Goal: Information Seeking & Learning: Learn about a topic

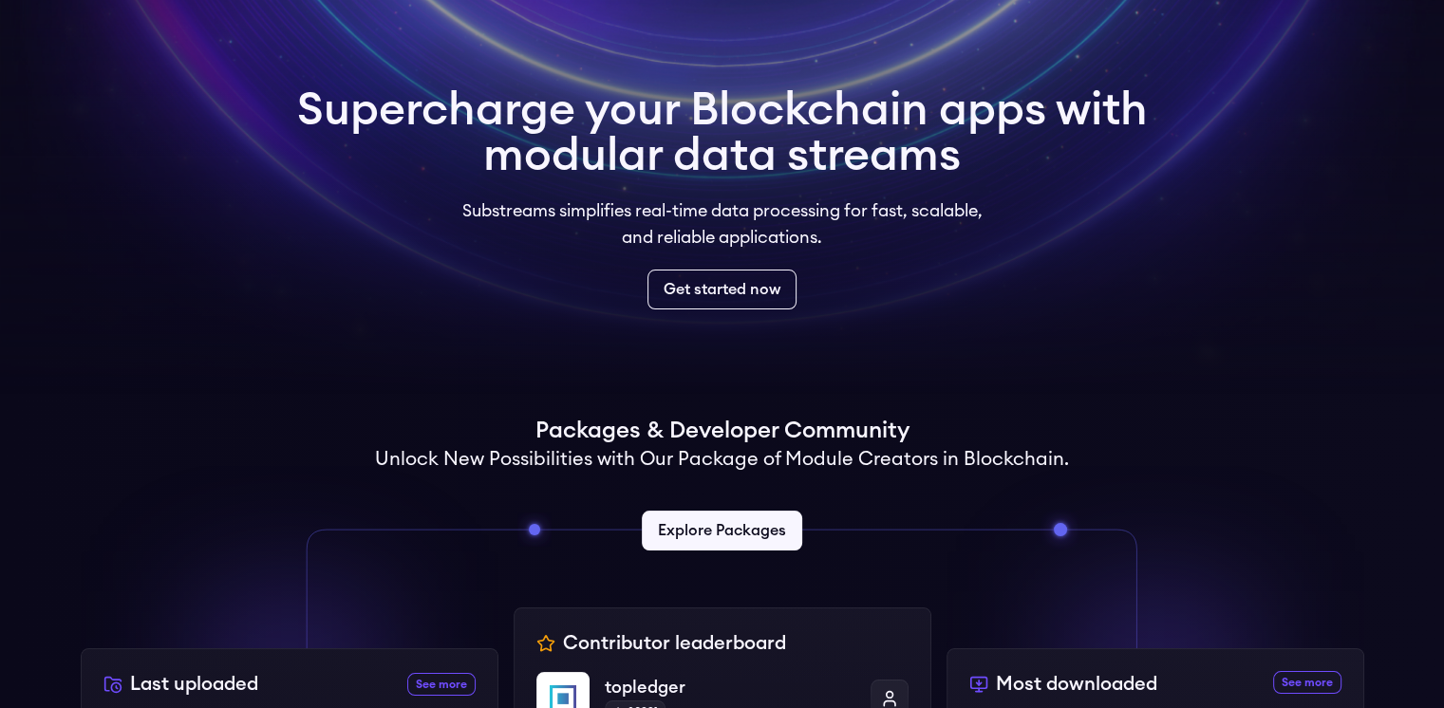
scroll to position [60, 0]
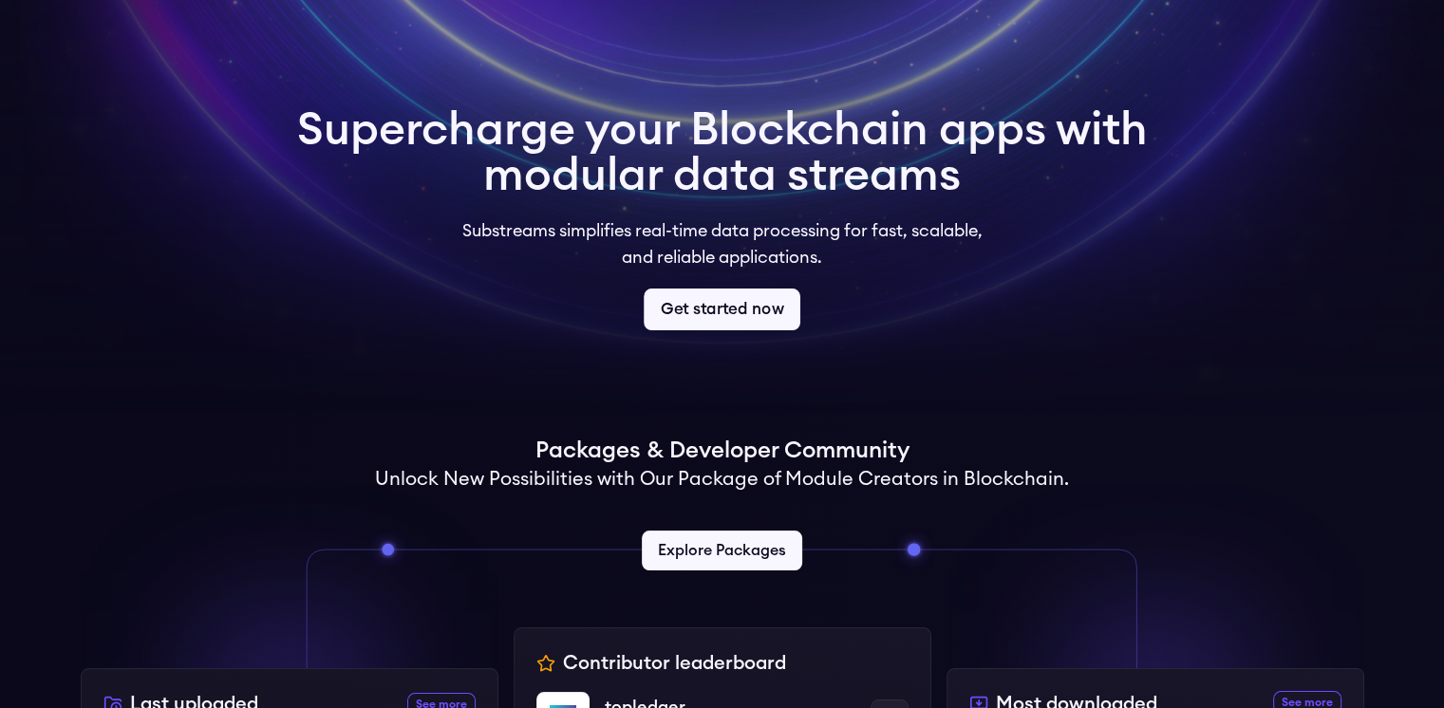
click at [722, 318] on link "Get started now" at bounding box center [722, 310] width 157 height 42
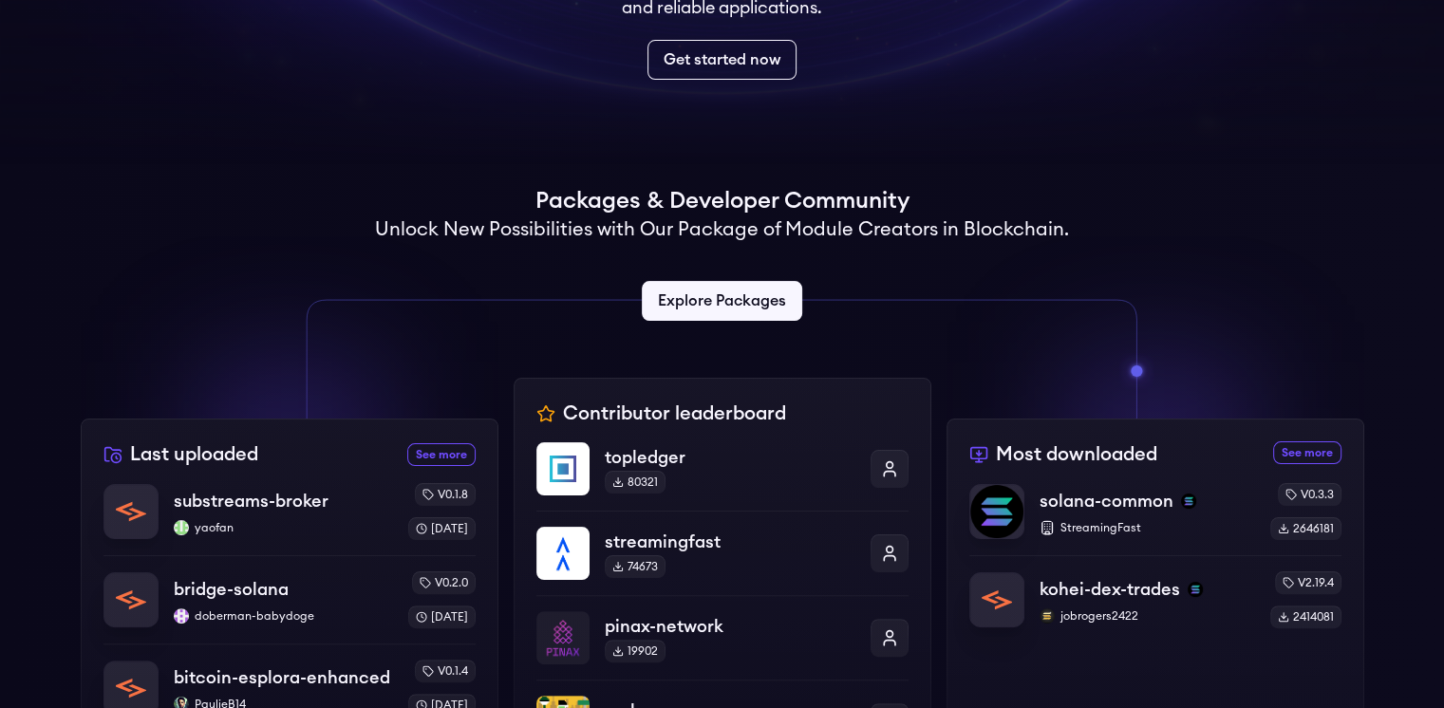
scroll to position [319, 0]
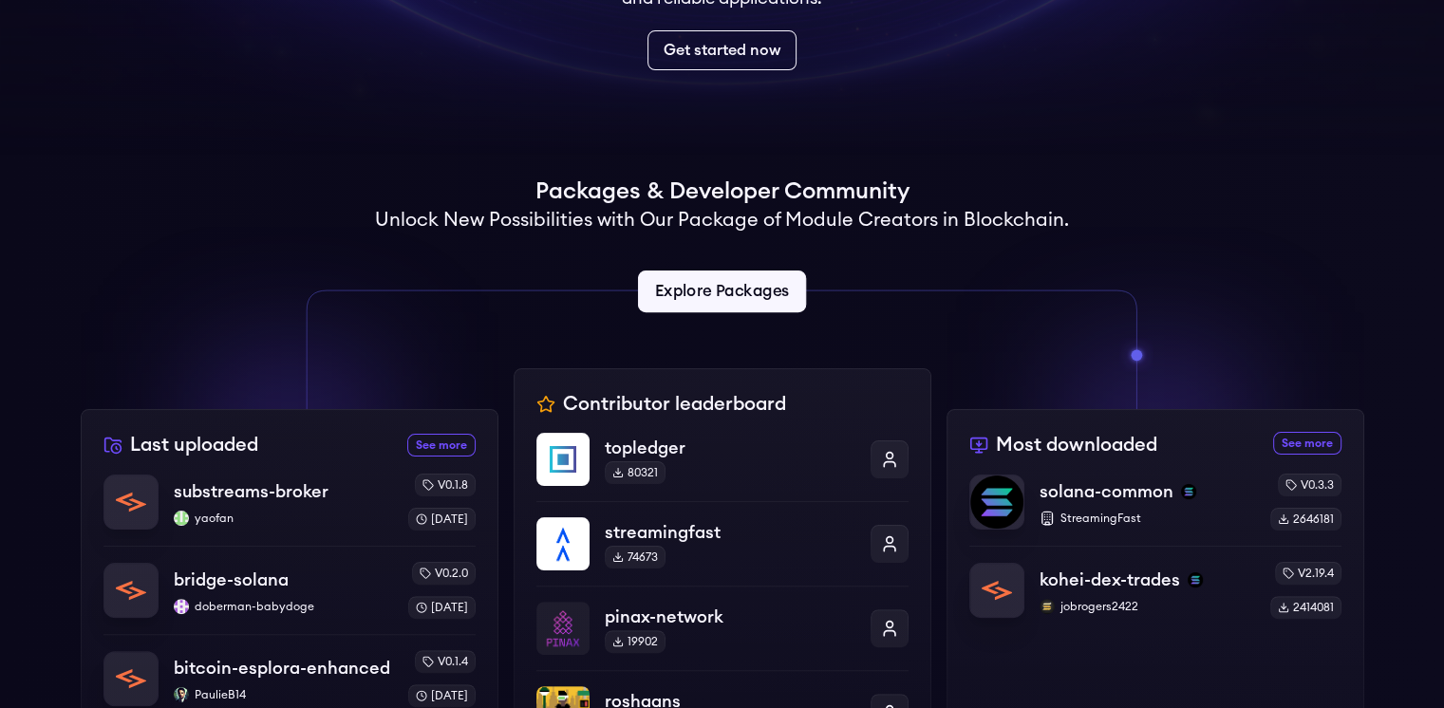
click at [706, 293] on link "Explore Packages" at bounding box center [722, 292] width 168 height 42
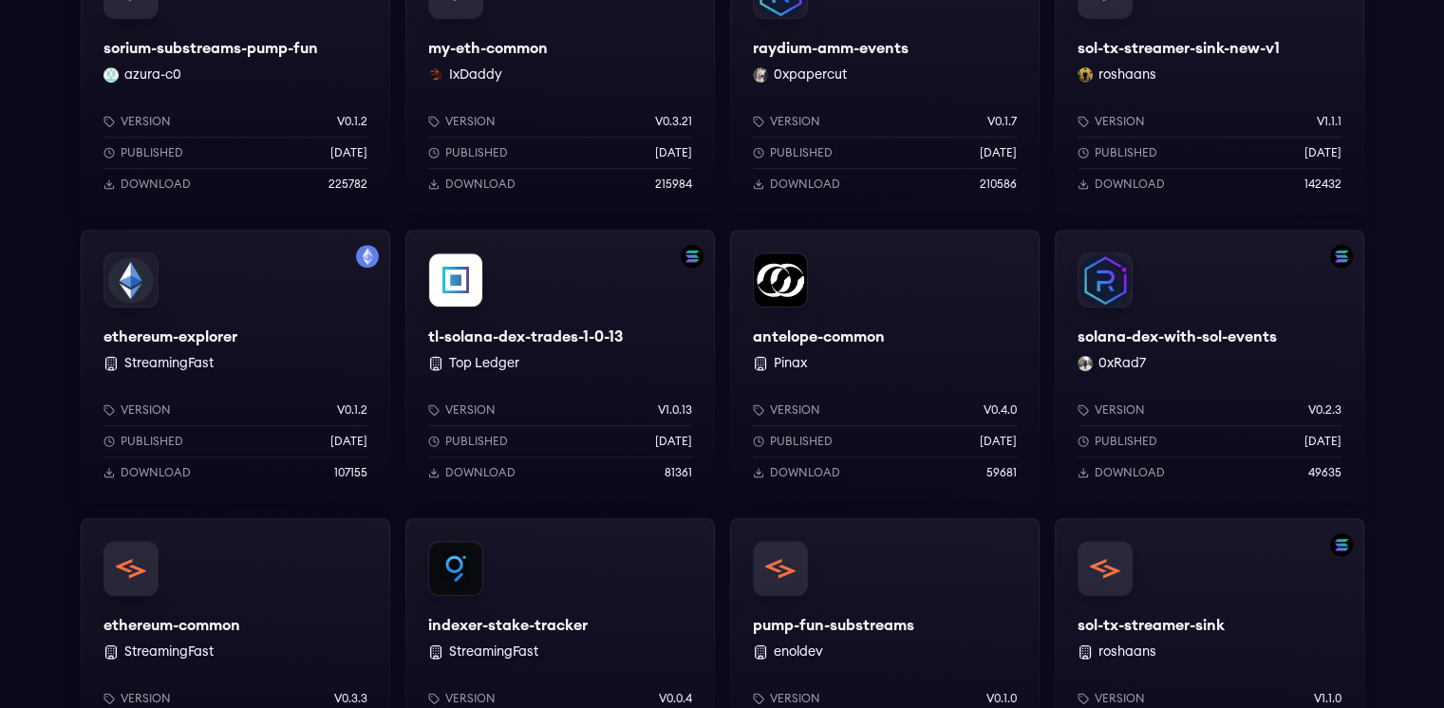
scroll to position [1078, 0]
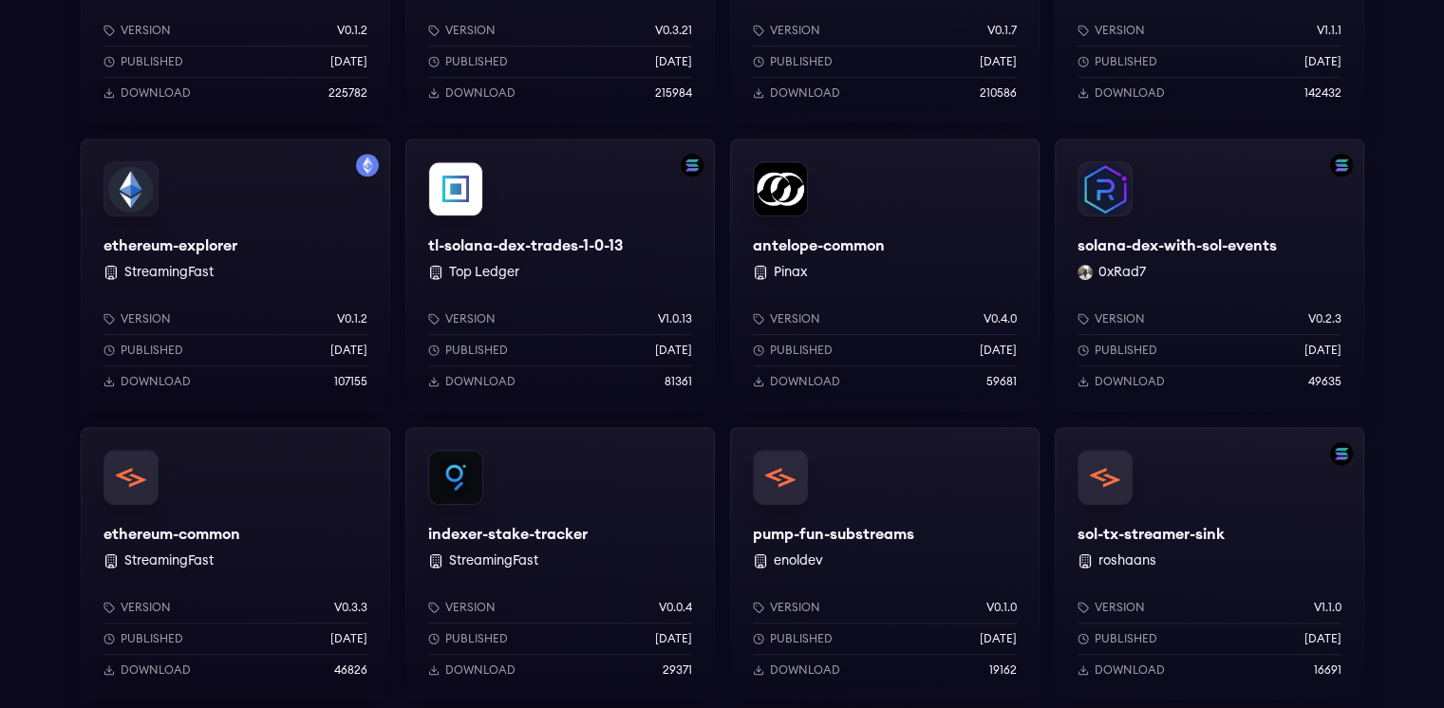
click at [151, 381] on p "Download" at bounding box center [156, 381] width 70 height 15
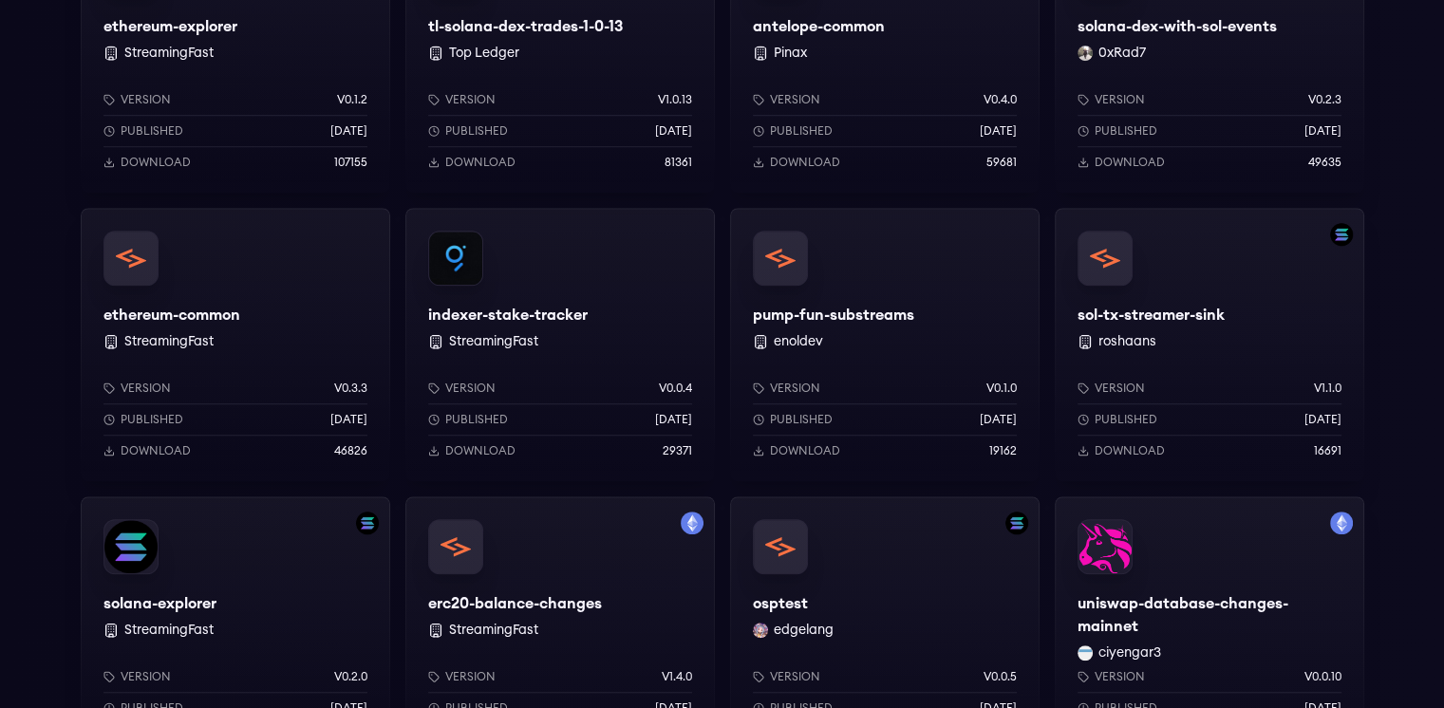
scroll to position [1377, 0]
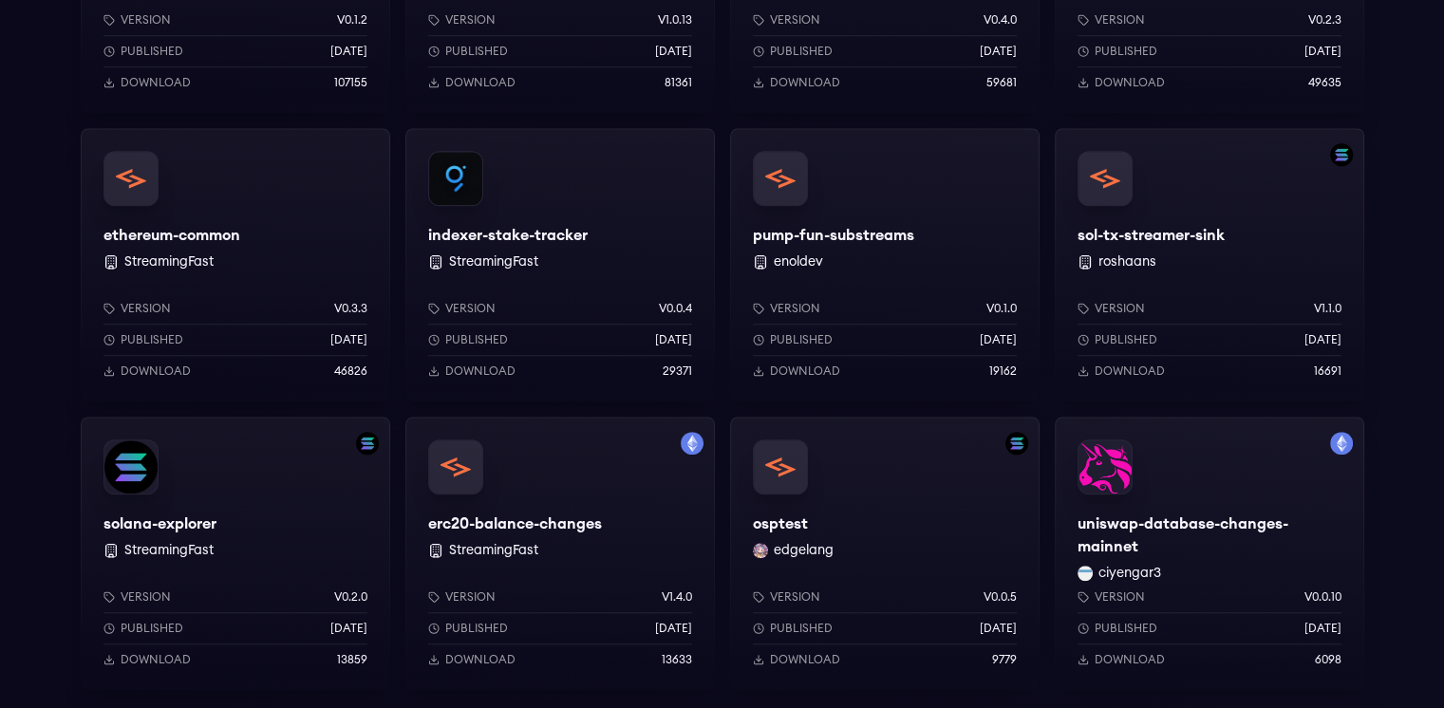
click at [228, 194] on div "ethereum-common StreamingFast Version v0.3.3 Published 4 months ago Download 46…" at bounding box center [235, 264] width 309 height 273
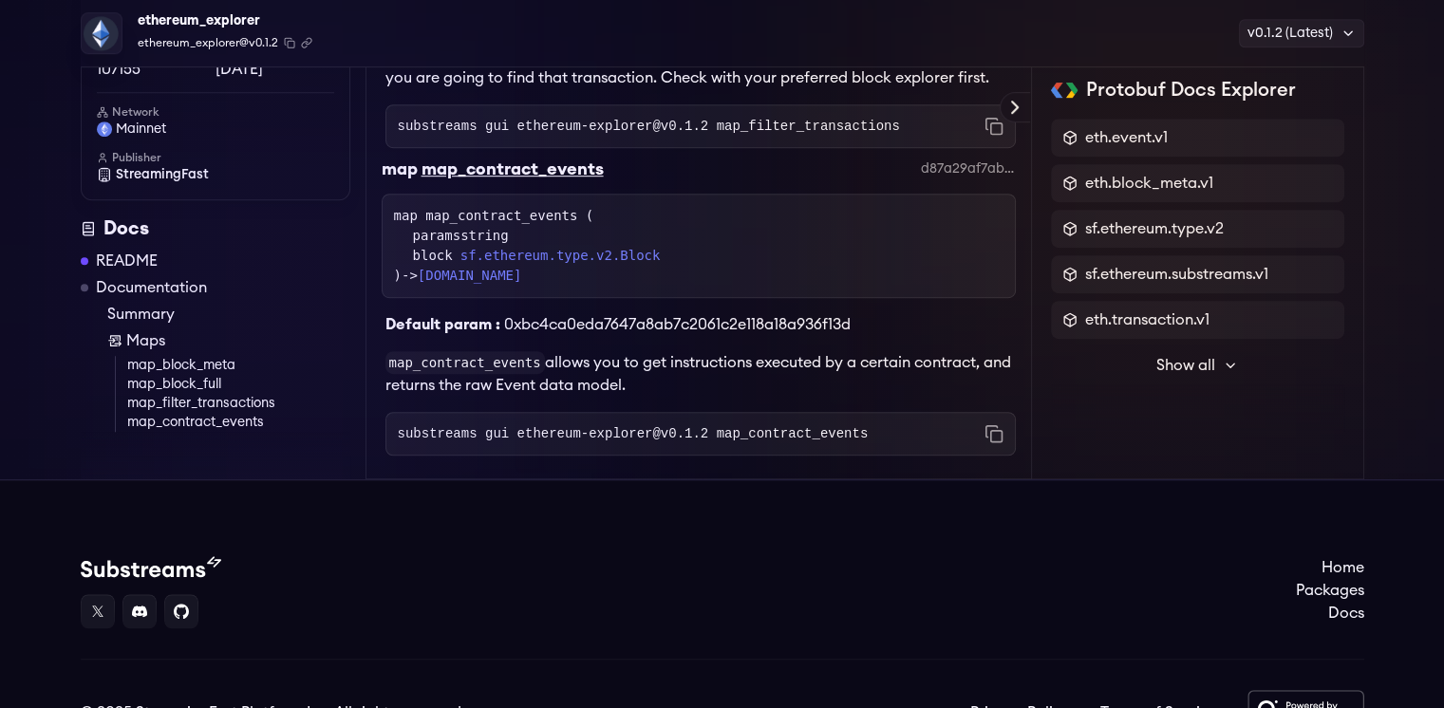
scroll to position [1177, 0]
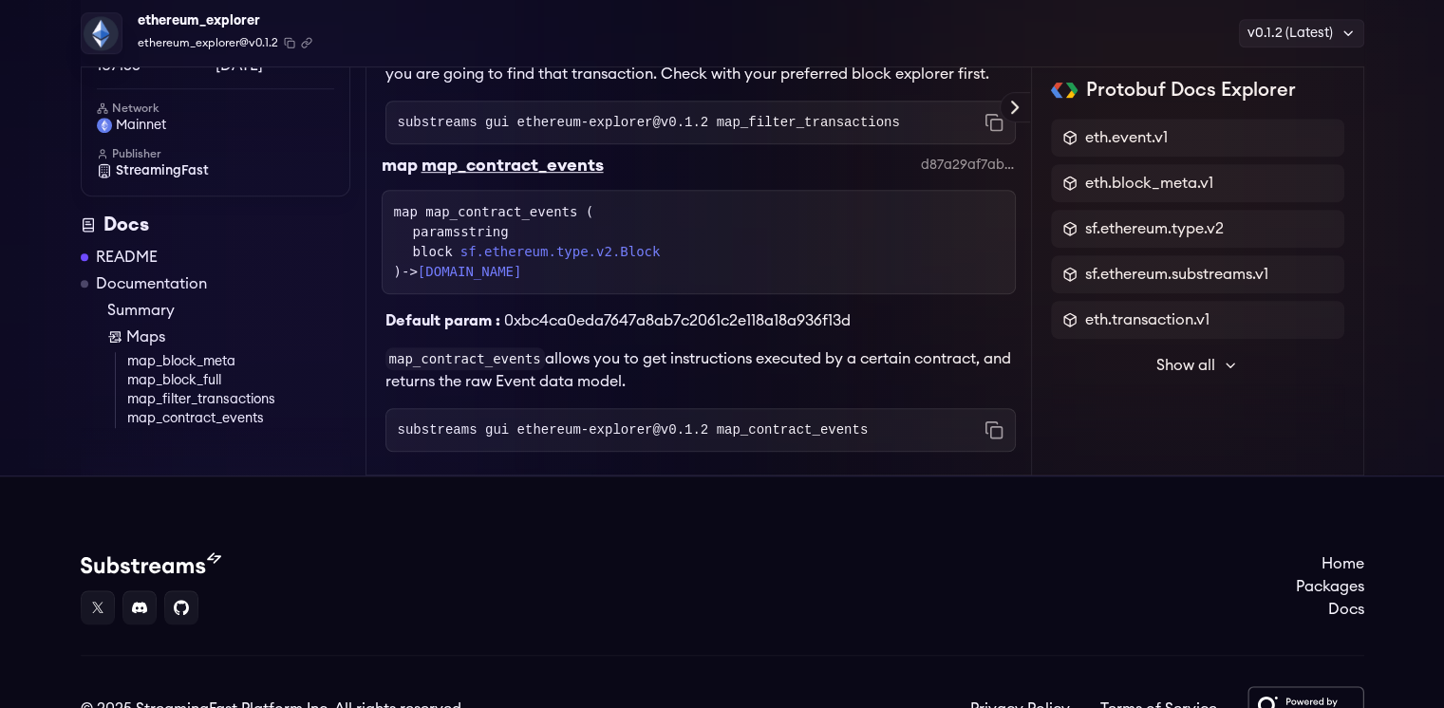
drag, startPoint x: 1135, startPoint y: 493, endPoint x: 1168, endPoint y: 548, distance: 64.3
click at [1168, 548] on footer "Home Packages Docs © 2025 StreamingFast Platform Inc. All rights reserved. Priv…" at bounding box center [722, 642] width 1444 height 332
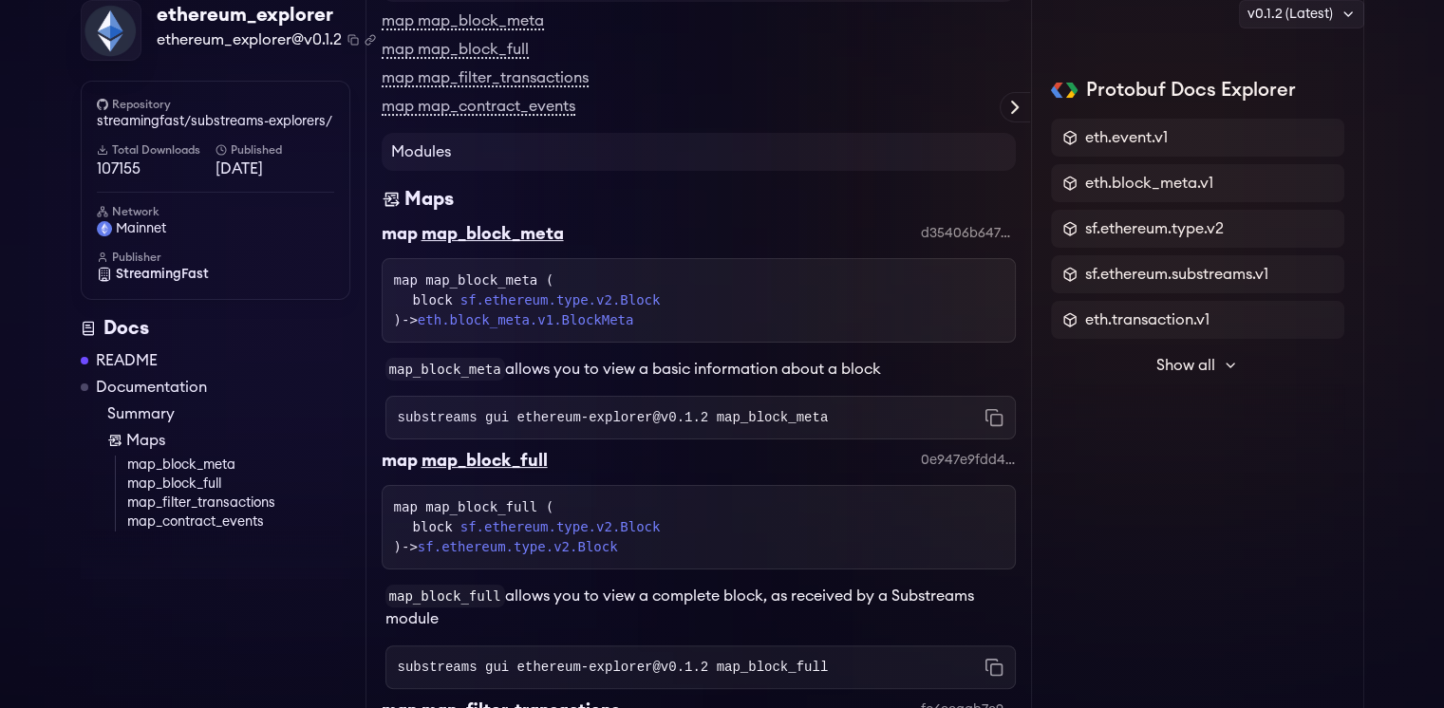
scroll to position [0, 0]
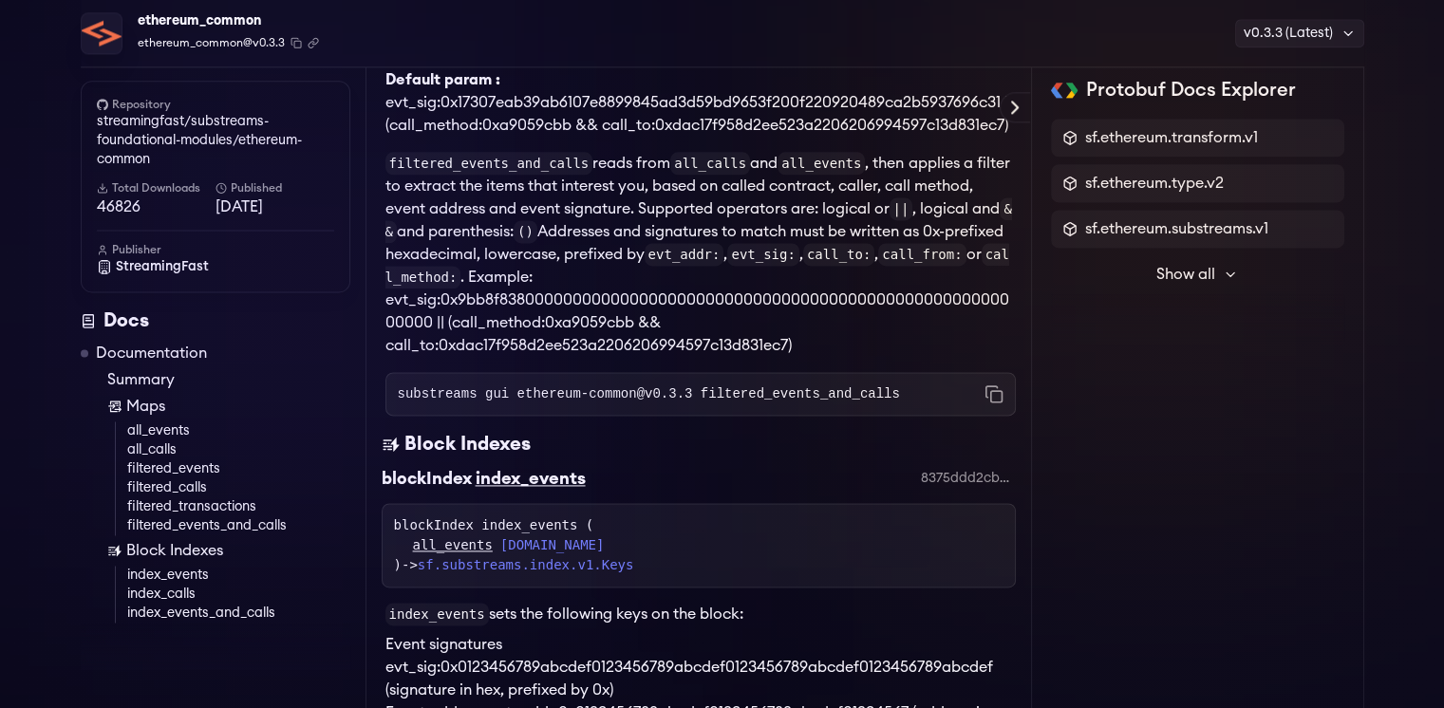
scroll to position [2516, 0]
click at [896, 329] on p "filtered_events_and_calls reads from all_calls and all_events , then applies a …" at bounding box center [700, 252] width 630 height 205
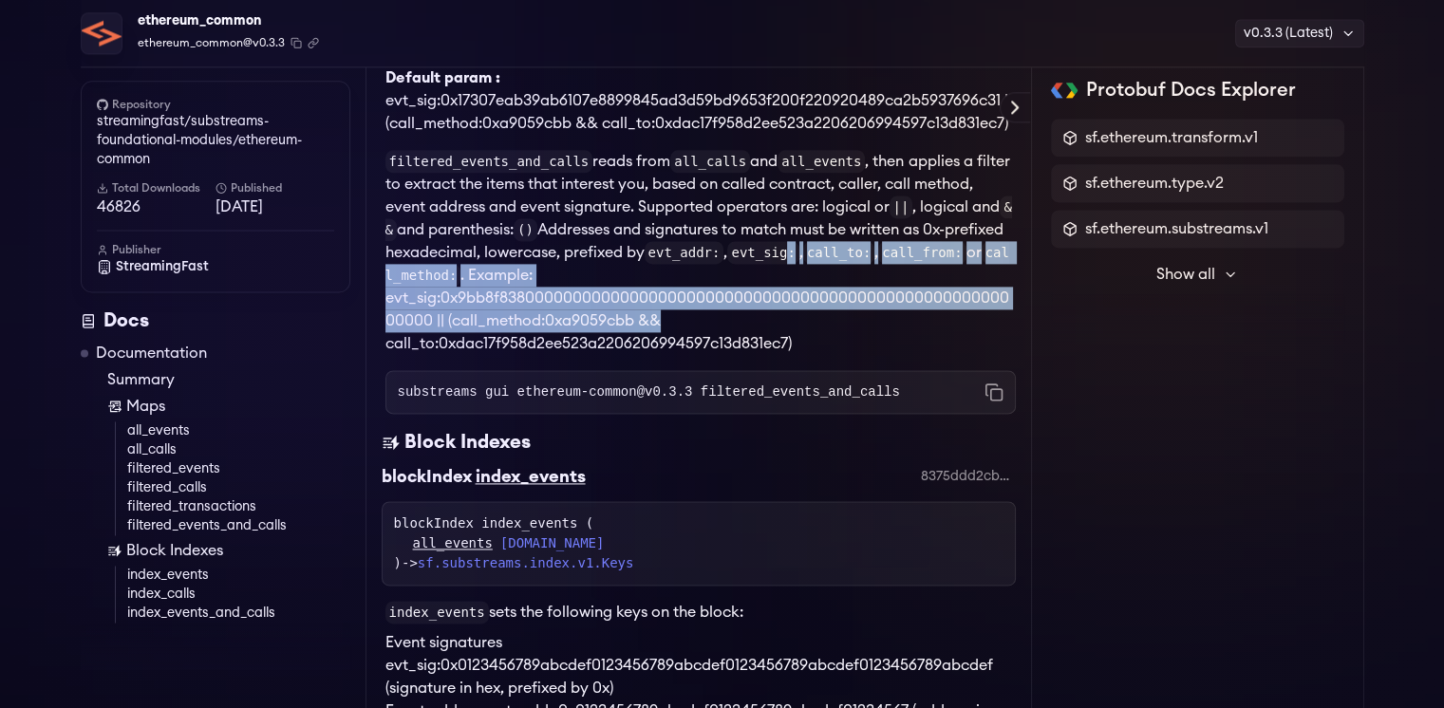
drag, startPoint x: 896, startPoint y: 329, endPoint x: 860, endPoint y: 254, distance: 83.2
click at [860, 254] on p "filtered_events_and_calls reads from all_calls and all_events , then applies a …" at bounding box center [700, 252] width 630 height 205
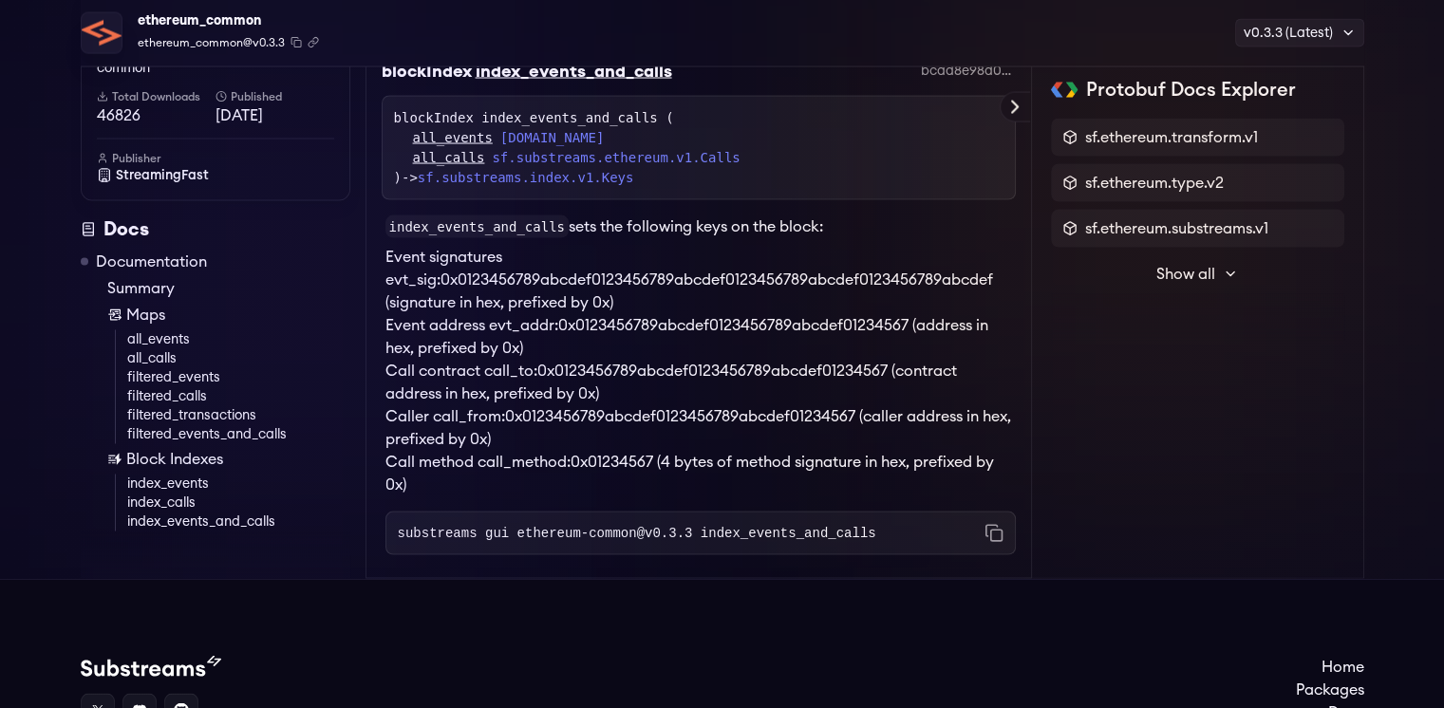
scroll to position [1508, 0]
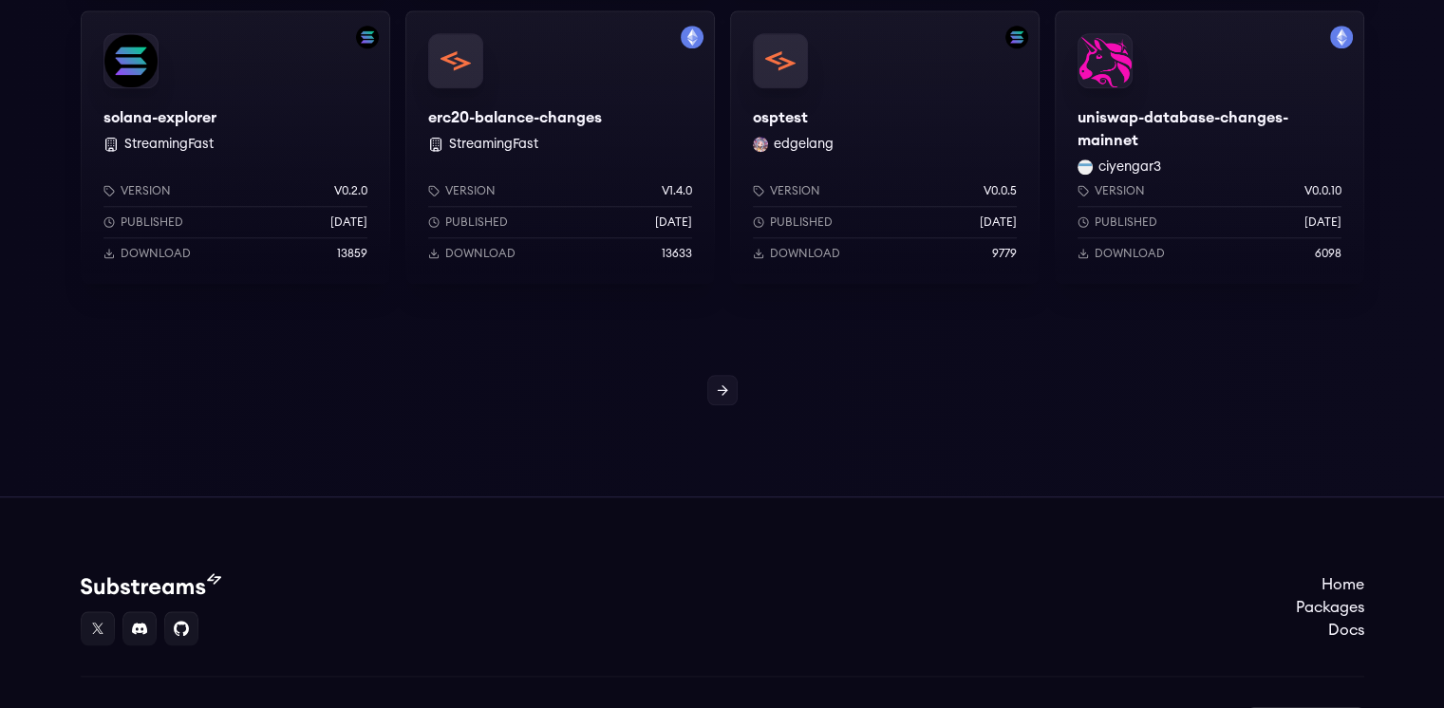
scroll to position [1765, 0]
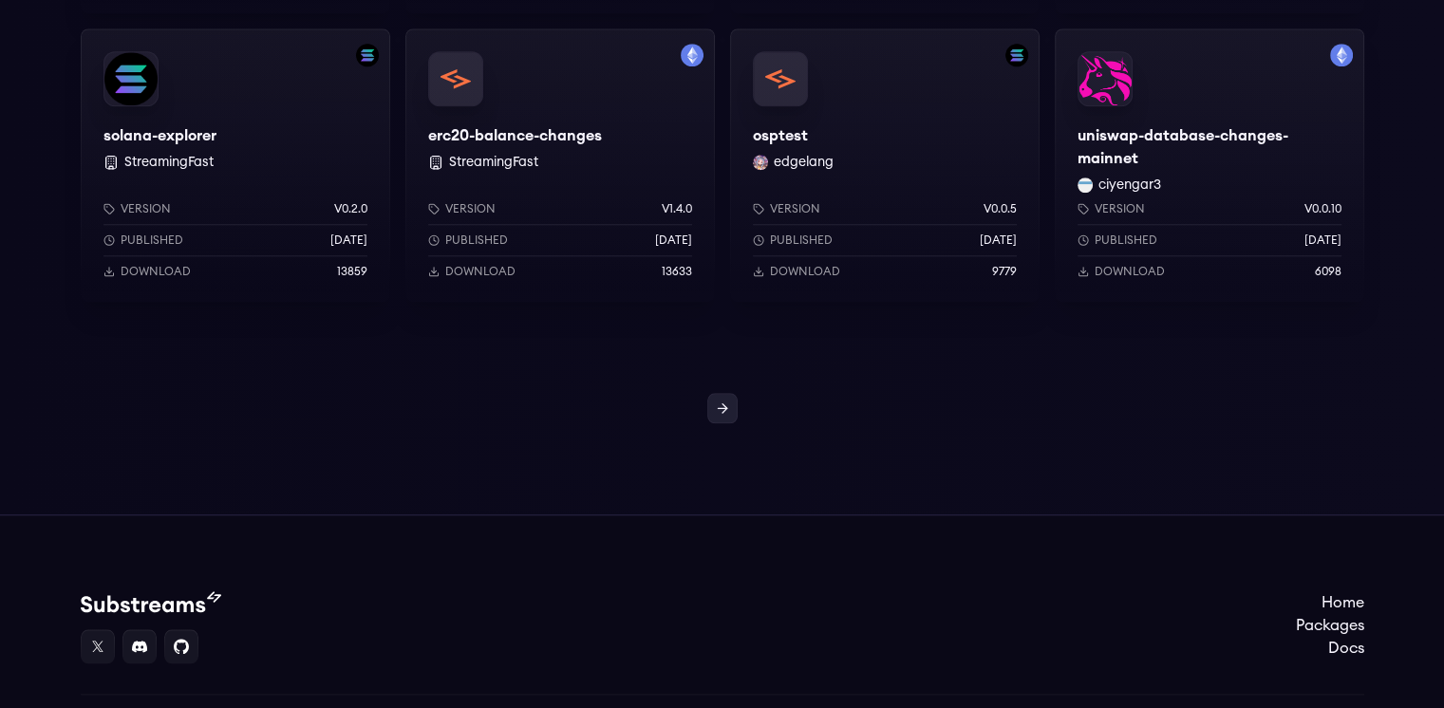
click at [731, 412] on link at bounding box center [722, 408] width 30 height 30
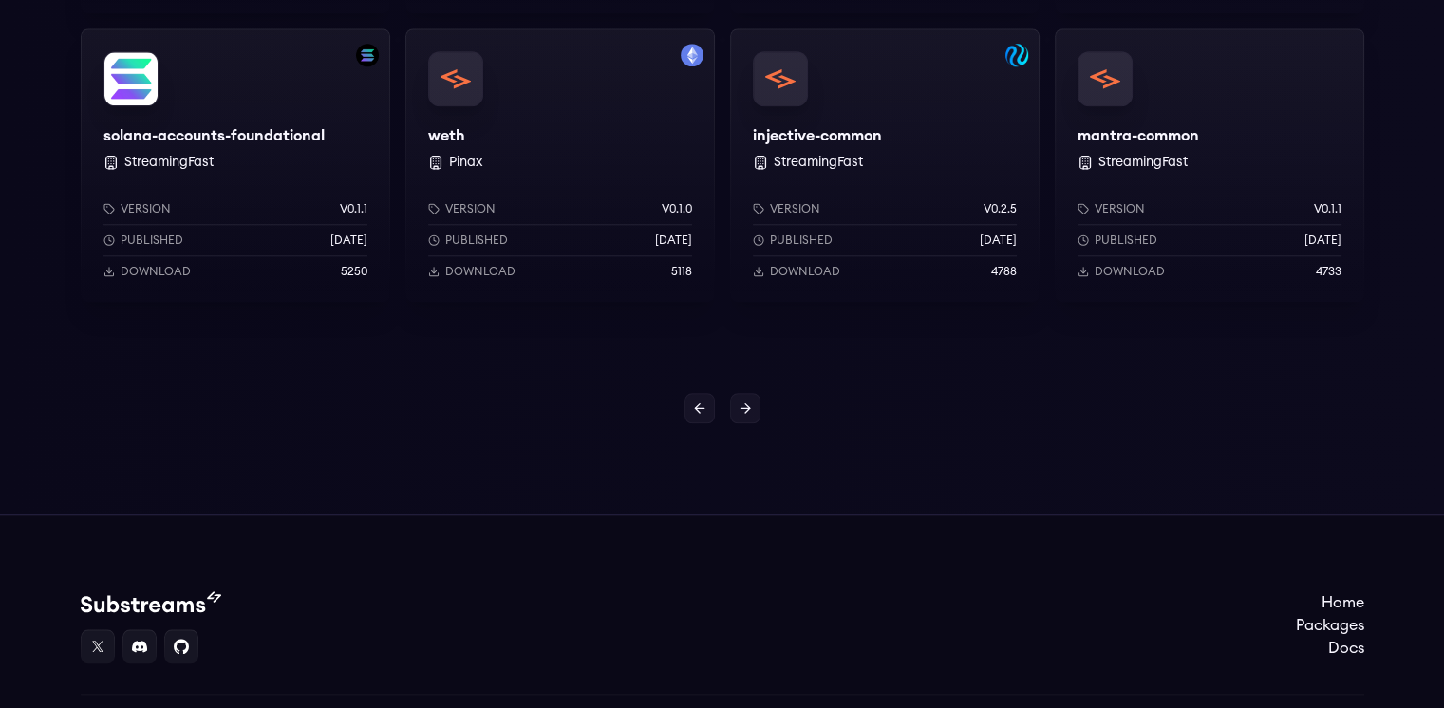
scroll to position [1903, 0]
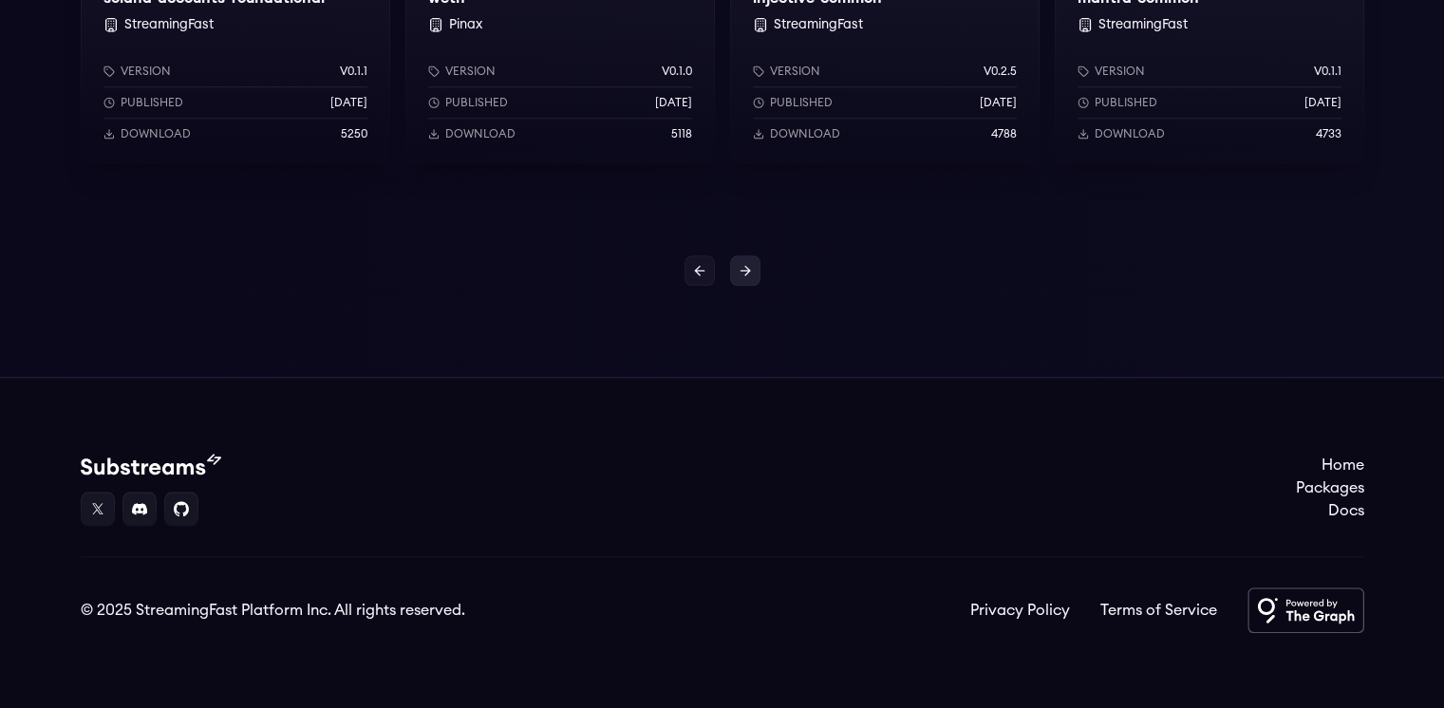
click at [737, 263] on icon at bounding box center [744, 270] width 15 height 15
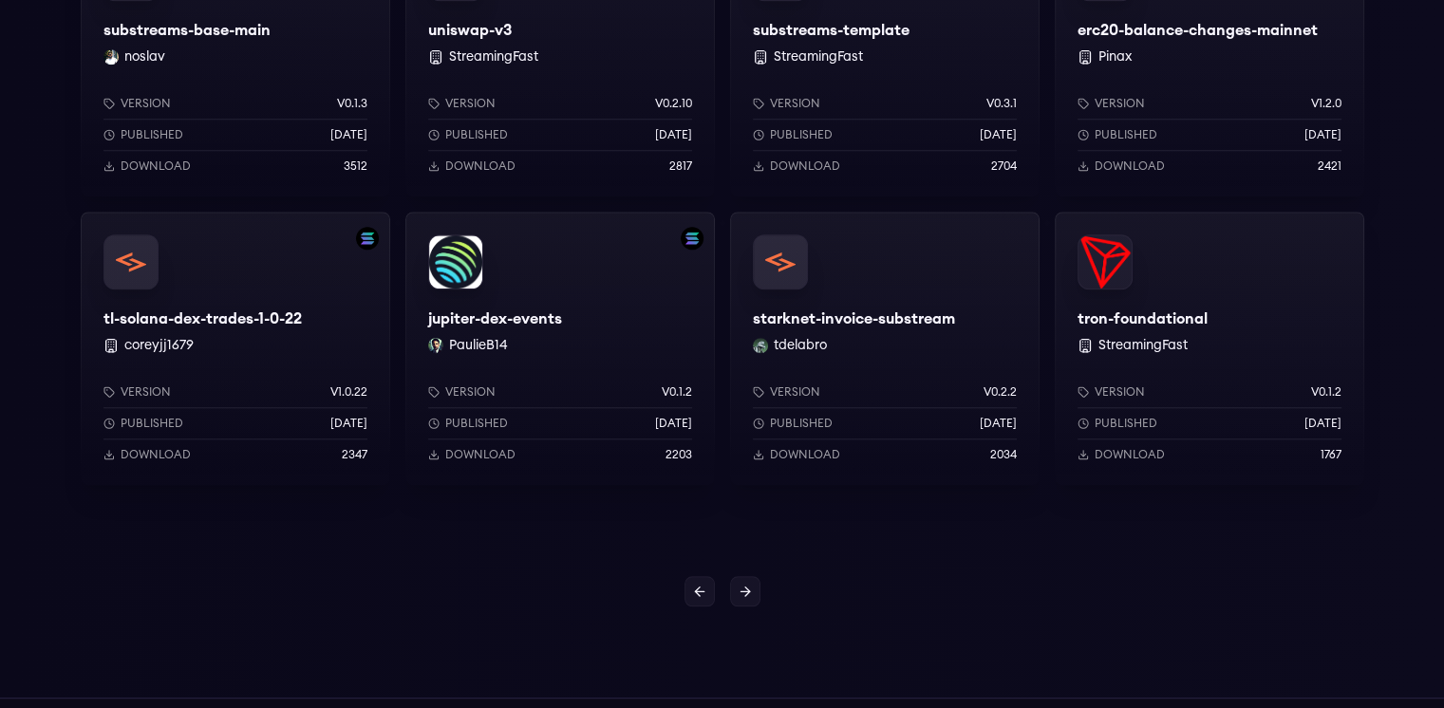
scroll to position [1577, 0]
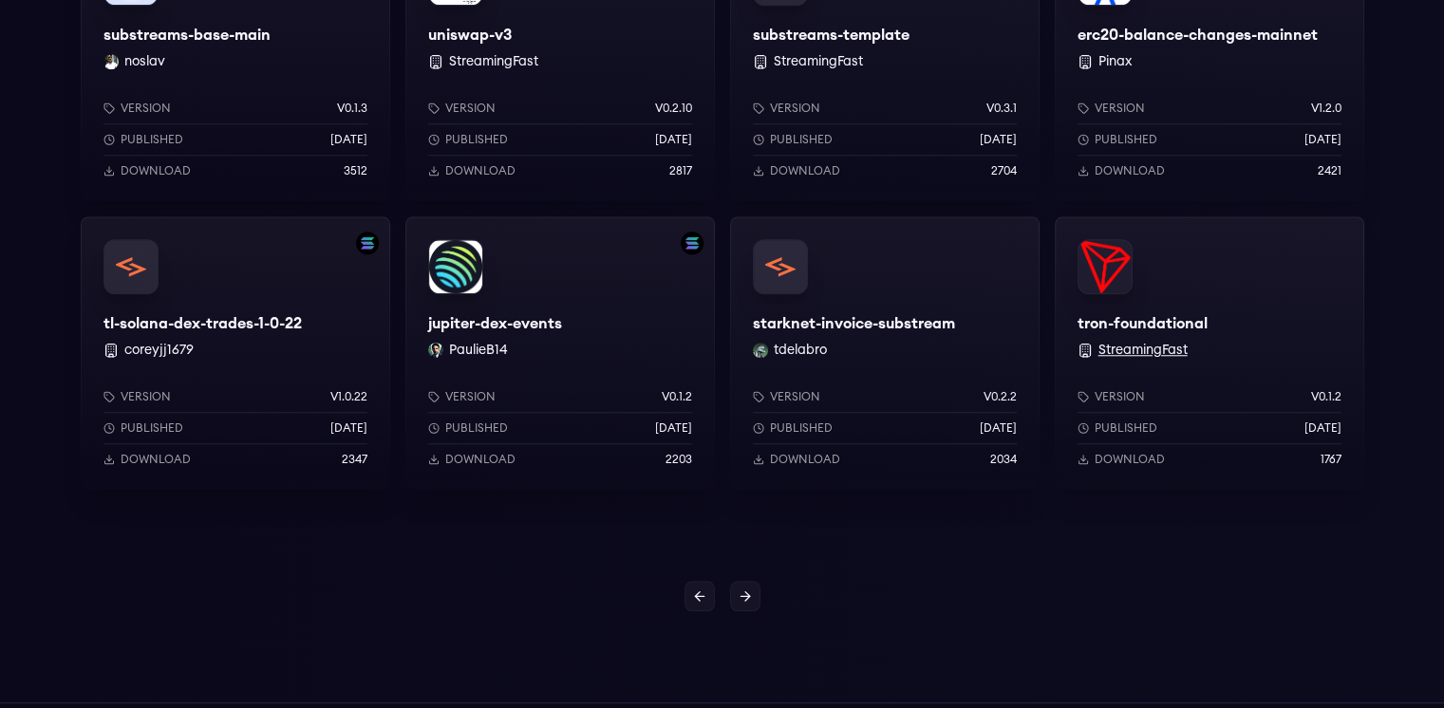
click at [1171, 344] on button "StreamingFast" at bounding box center [1142, 350] width 89 height 19
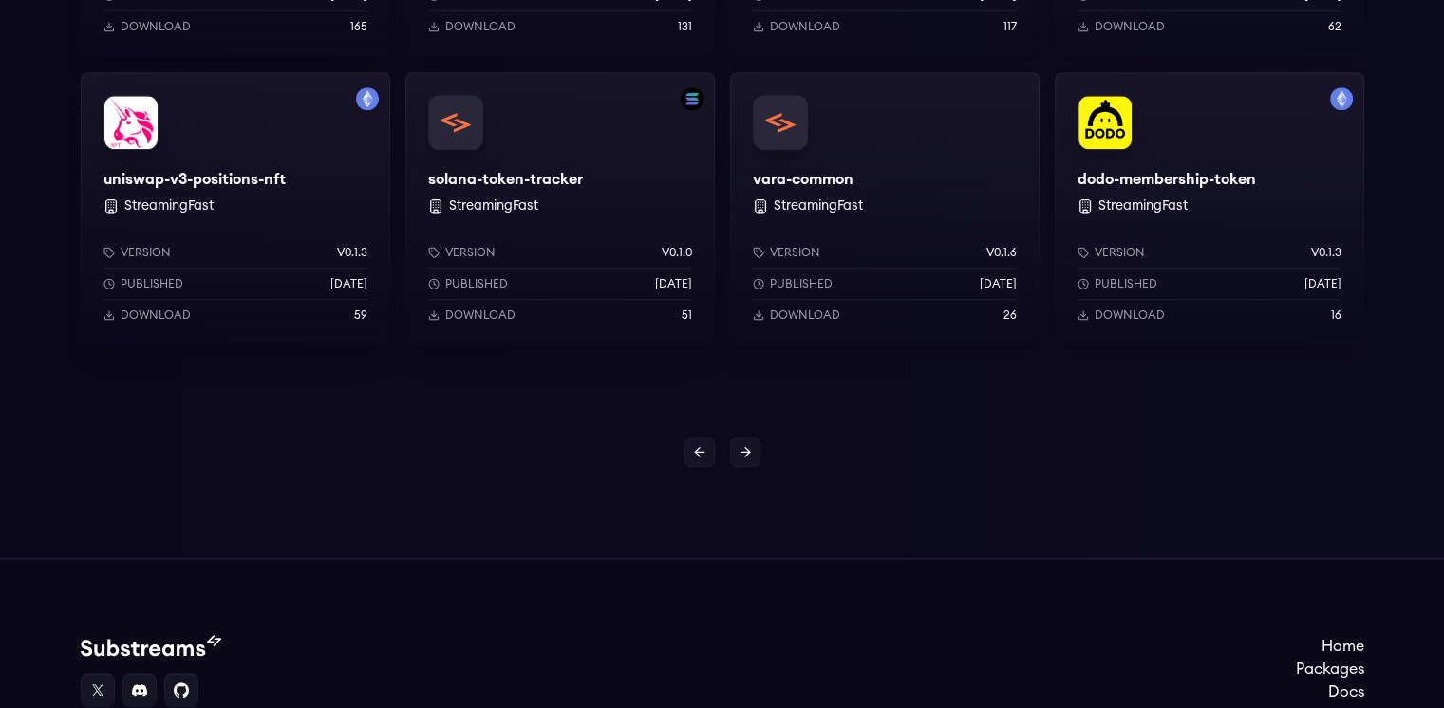
scroll to position [1697, 0]
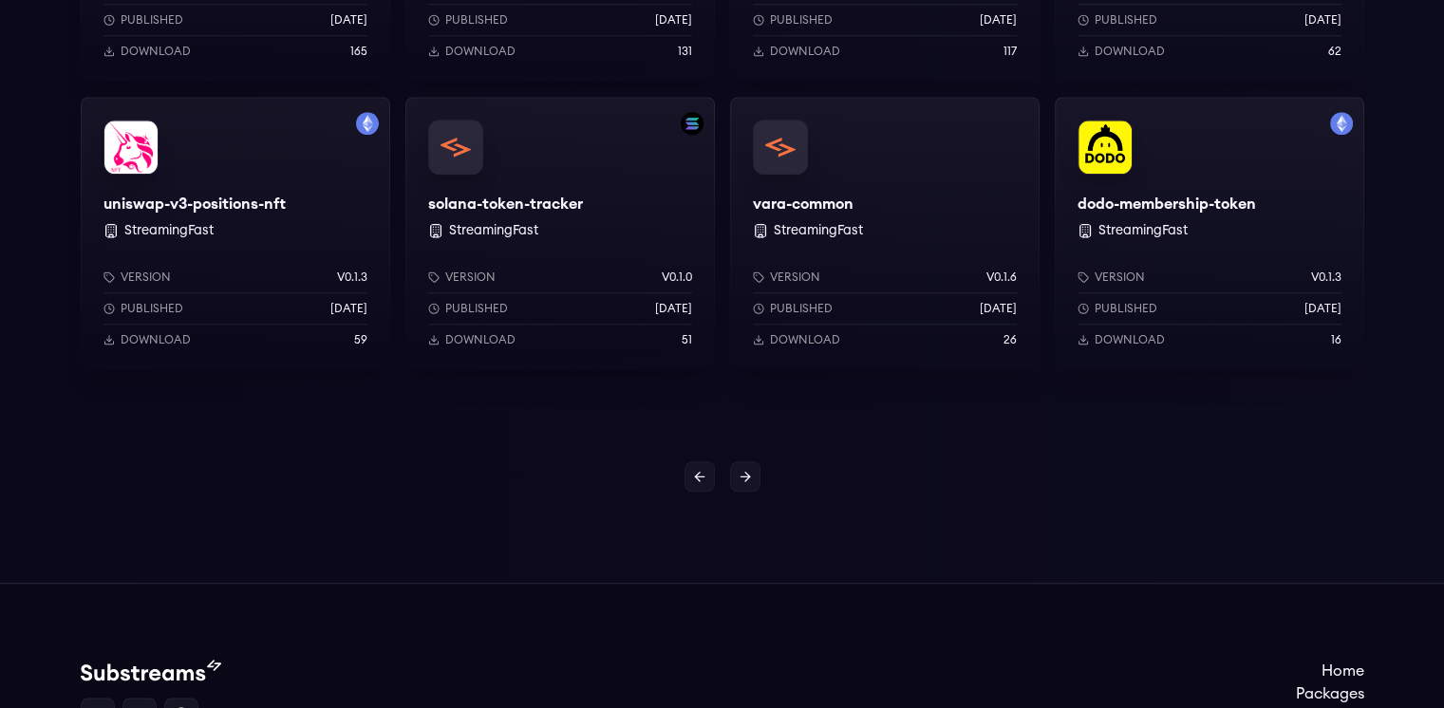
click at [280, 147] on div "uniswap-v3-positions-nft StreamingFast Version v0.1.3 Published 1 years ago Dow…" at bounding box center [235, 233] width 309 height 273
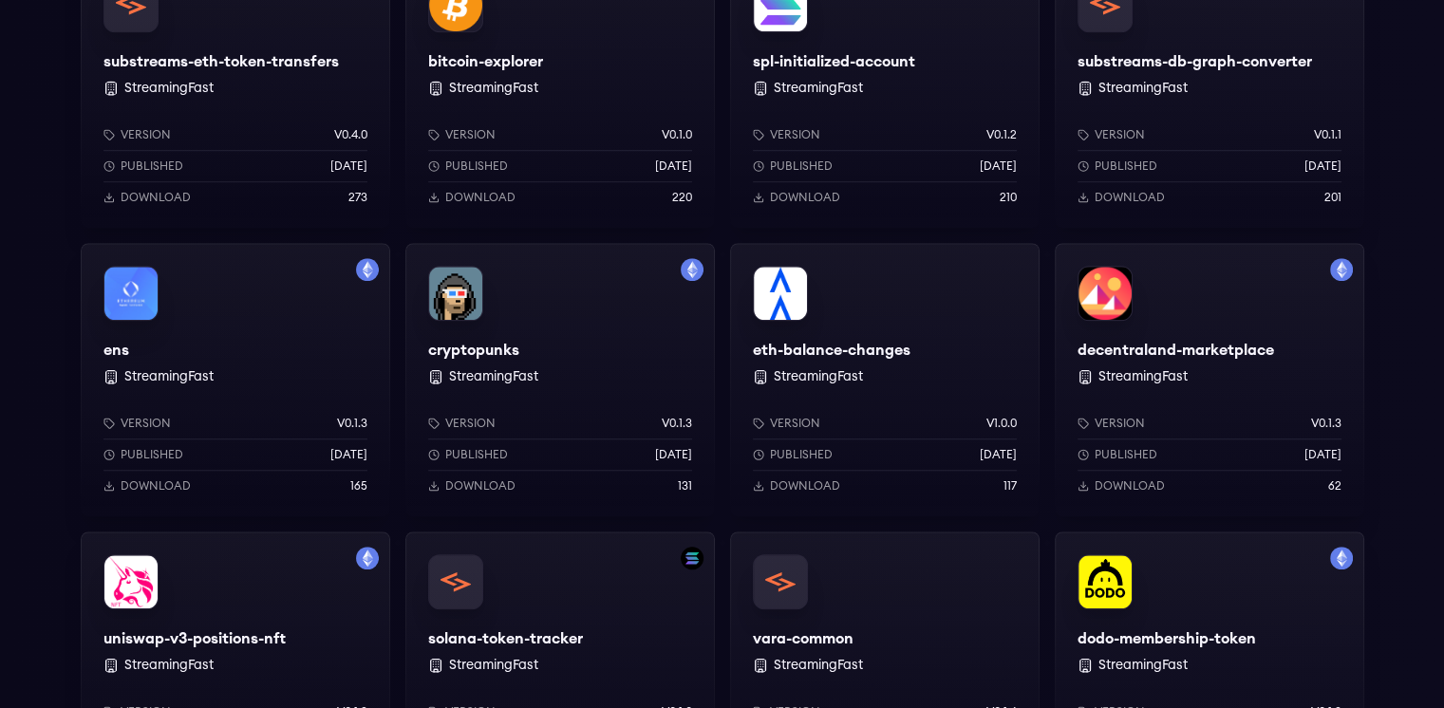
scroll to position [0, 0]
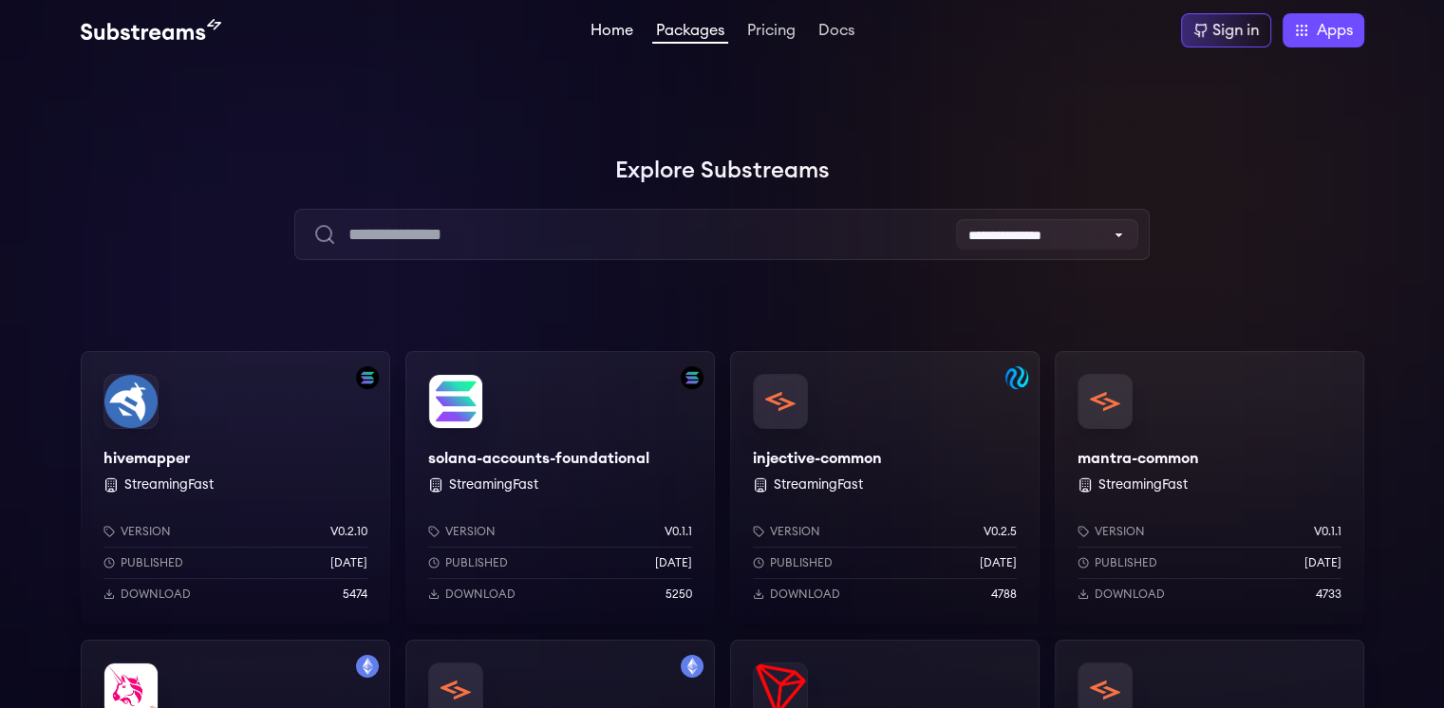
click at [604, 32] on link "Home" at bounding box center [612, 32] width 50 height 19
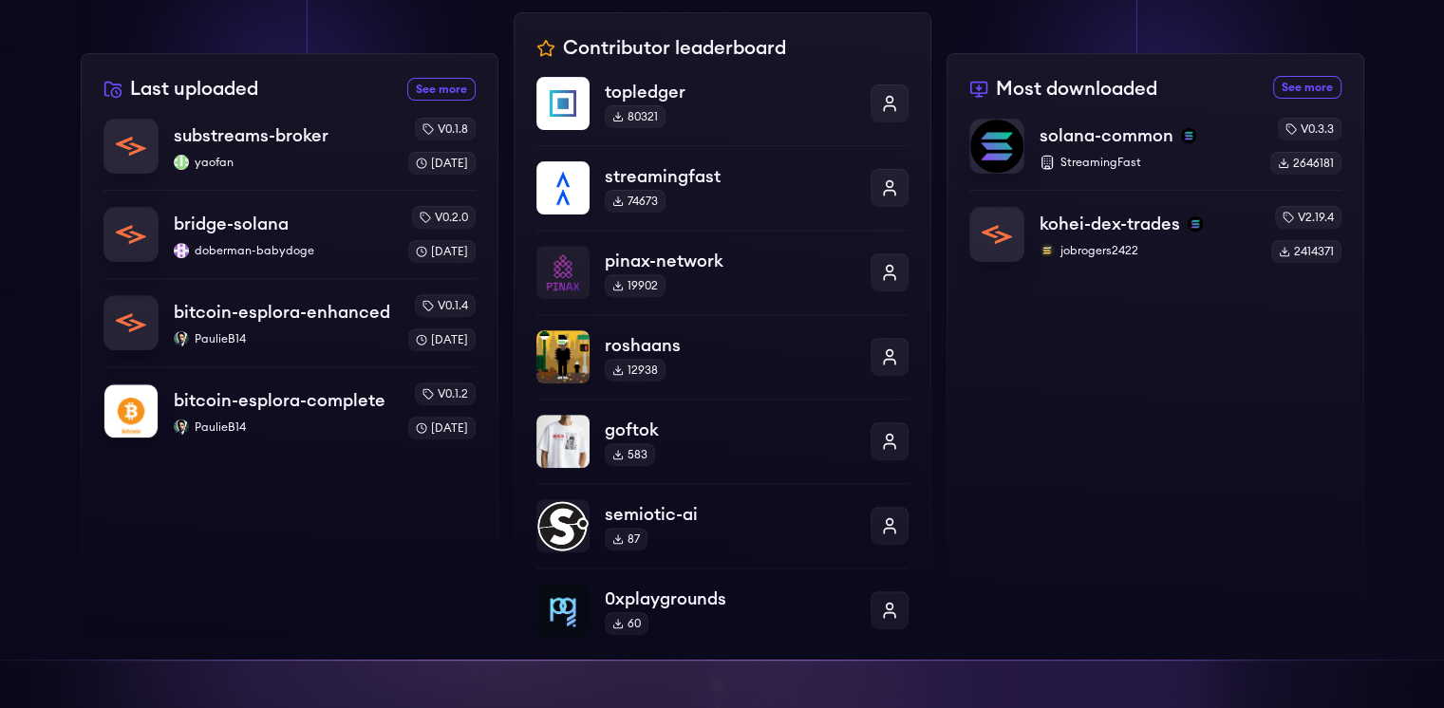
scroll to position [315, 0]
